Goal: Use online tool/utility

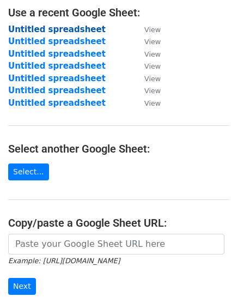
scroll to position [71, 0]
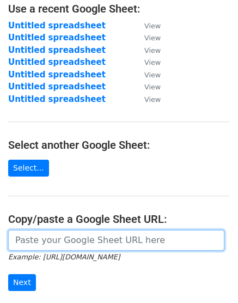
click at [42, 241] on input "url" at bounding box center [116, 240] width 216 height 21
paste input "https://docs.google.com/spreadsheets/d/1DWmwcHcfacN89p_J-X7StXdjLHmbTNl_4q7Zb7e…"
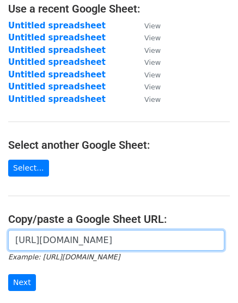
scroll to position [0, 239]
type input "https://docs.google.com/spreadsheets/d/1DWmwcHcfacN89p_J-X7StXdjLHmbTNl_4q7Zb7e…"
click at [8, 274] on input "Next" at bounding box center [22, 282] width 28 height 17
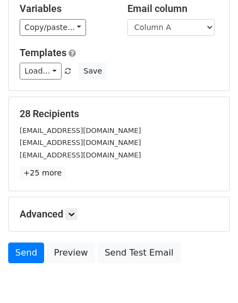
scroll to position [120, 0]
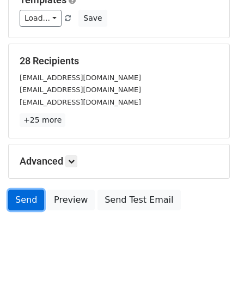
click at [28, 199] on link "Send" at bounding box center [26, 200] width 36 height 21
